Goal: Download file/media

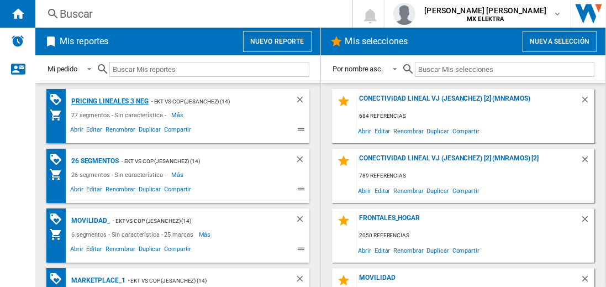
click at [109, 100] on div "Pricing lineales 3 neg" at bounding box center [108, 101] width 80 height 14
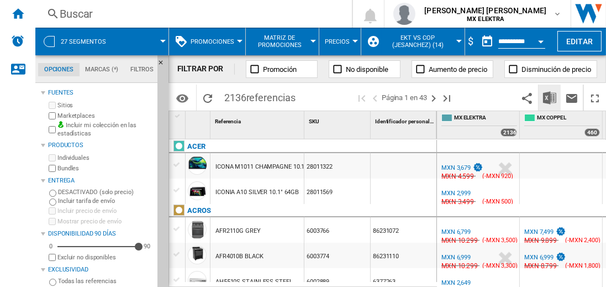
click at [550, 97] on img "Descargar en Excel" at bounding box center [549, 97] width 13 height 13
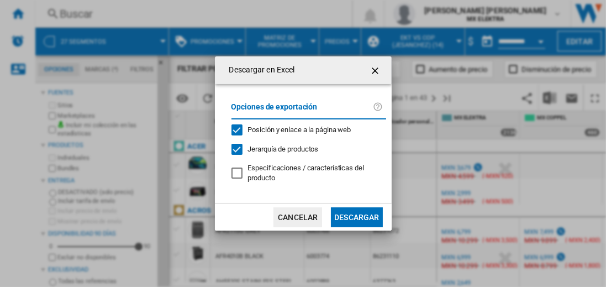
click at [356, 215] on button "Descargar" at bounding box center [356, 217] width 51 height 20
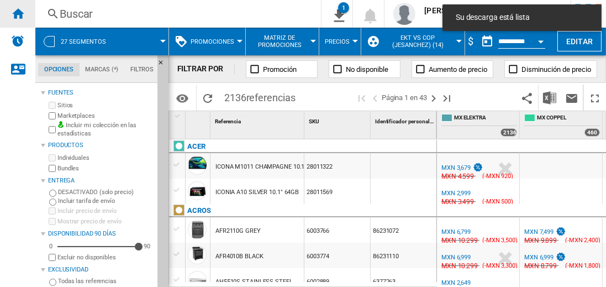
click at [18, 13] on ng-md-icon "Inicio" at bounding box center [17, 13] width 13 height 13
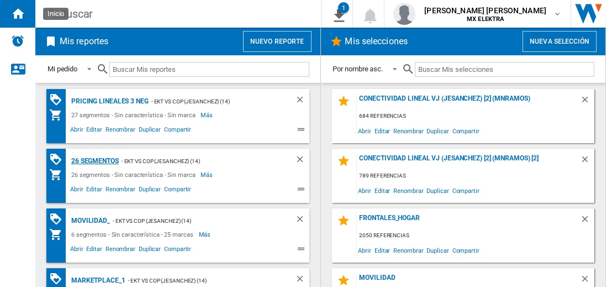
click at [96, 160] on div "26 segmentos" at bounding box center [93, 161] width 50 height 14
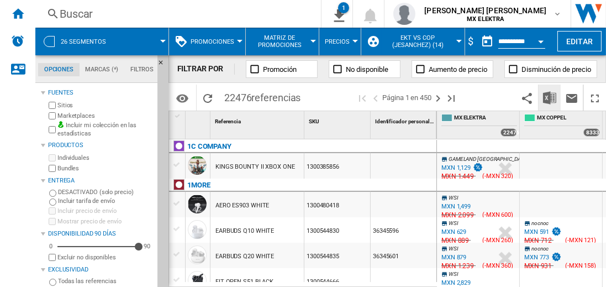
click at [550, 97] on img "Descargar en Excel" at bounding box center [549, 97] width 13 height 13
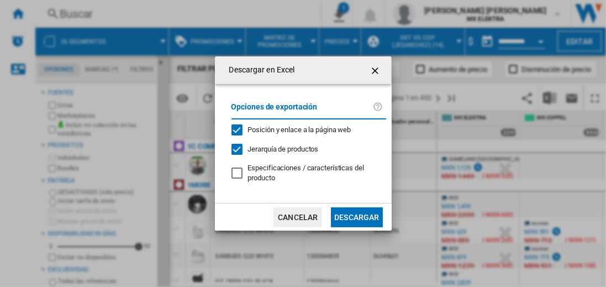
click at [356, 215] on button "Descargar" at bounding box center [356, 217] width 51 height 20
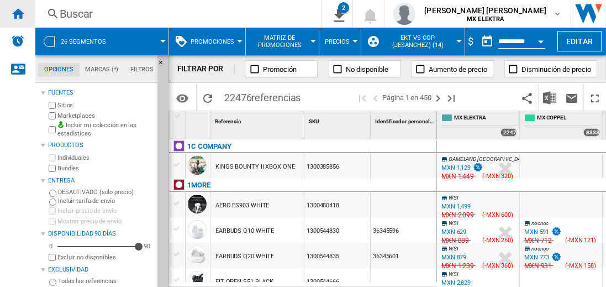
click at [18, 13] on ng-md-icon "Inicio" at bounding box center [17, 13] width 13 height 13
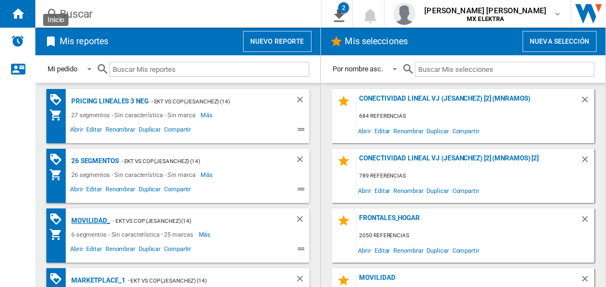
click at [88, 219] on div "MOVILIDAD_" at bounding box center [88, 221] width 41 height 14
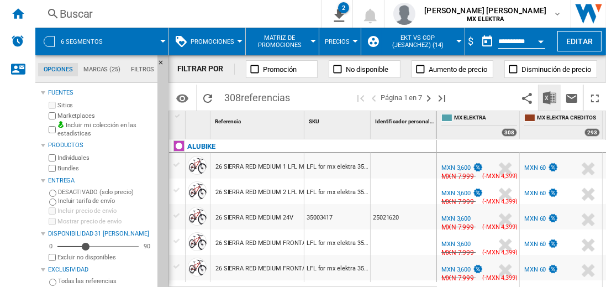
click at [550, 97] on img "Descargar en Excel" at bounding box center [549, 97] width 13 height 13
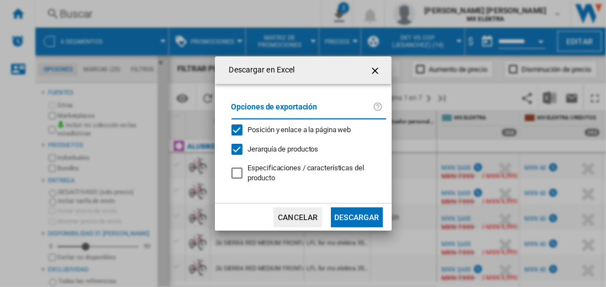
click at [356, 215] on button "Descargar" at bounding box center [356, 217] width 51 height 20
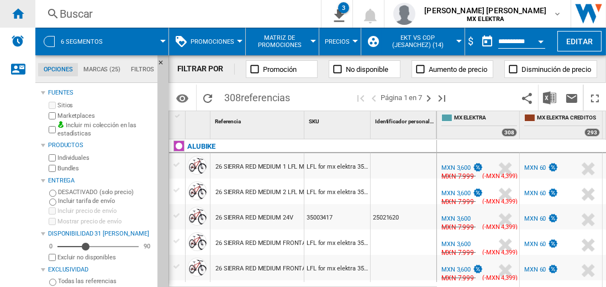
click at [18, 13] on ng-md-icon "Inicio" at bounding box center [17, 13] width 13 height 13
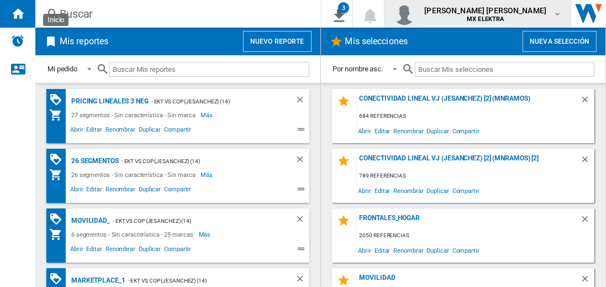
click at [496, 14] on span "[PERSON_NAME] [PERSON_NAME]" at bounding box center [485, 10] width 122 height 11
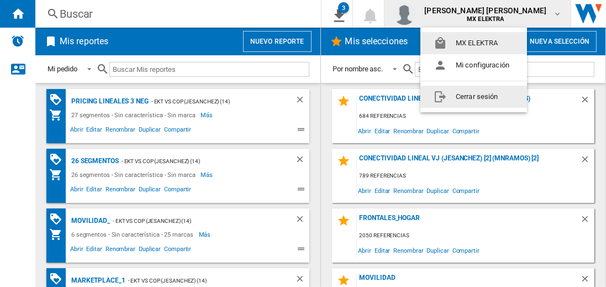
click at [473, 96] on button "Cerrar sesión" at bounding box center [473, 97] width 107 height 22
